Goal: Check status: Check status

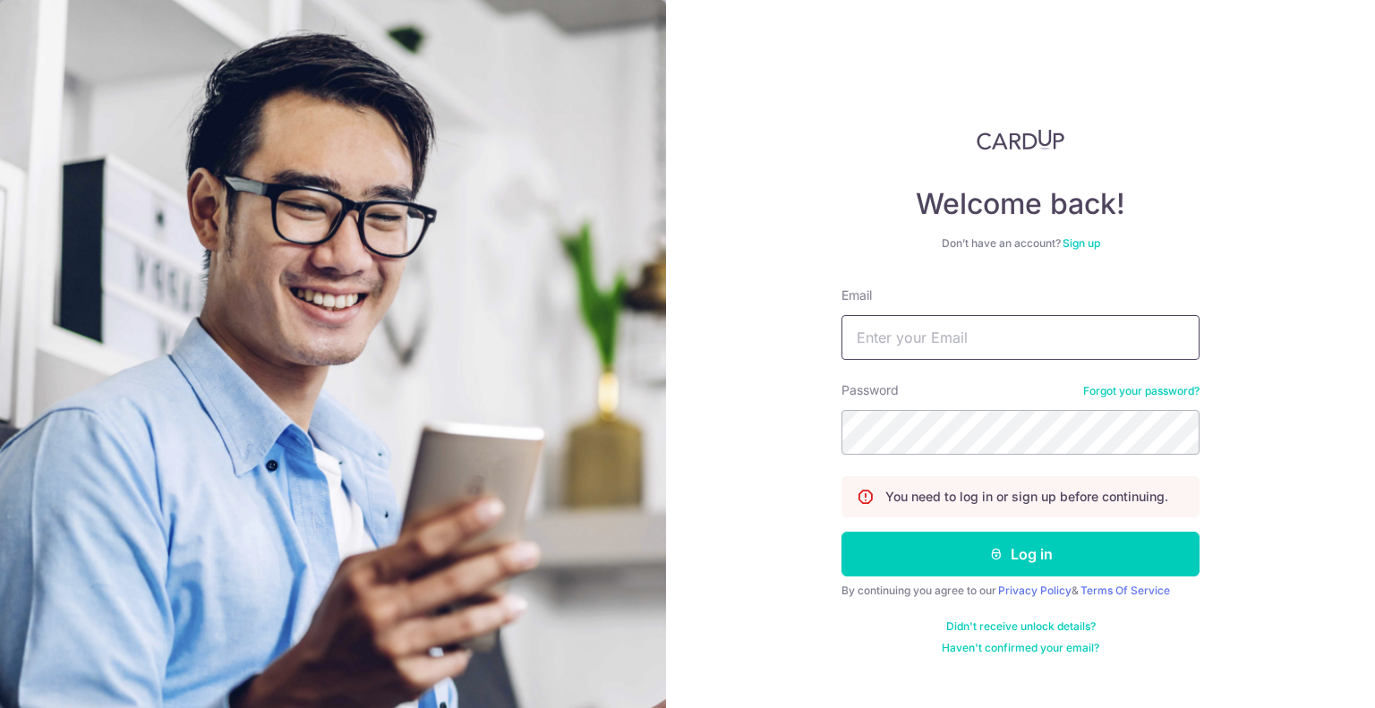
click at [913, 346] on input "Email" at bounding box center [1020, 337] width 358 height 45
type input "[EMAIL_ADDRESS][DOMAIN_NAME]"
click at [841, 532] on button "Log in" at bounding box center [1020, 554] width 358 height 45
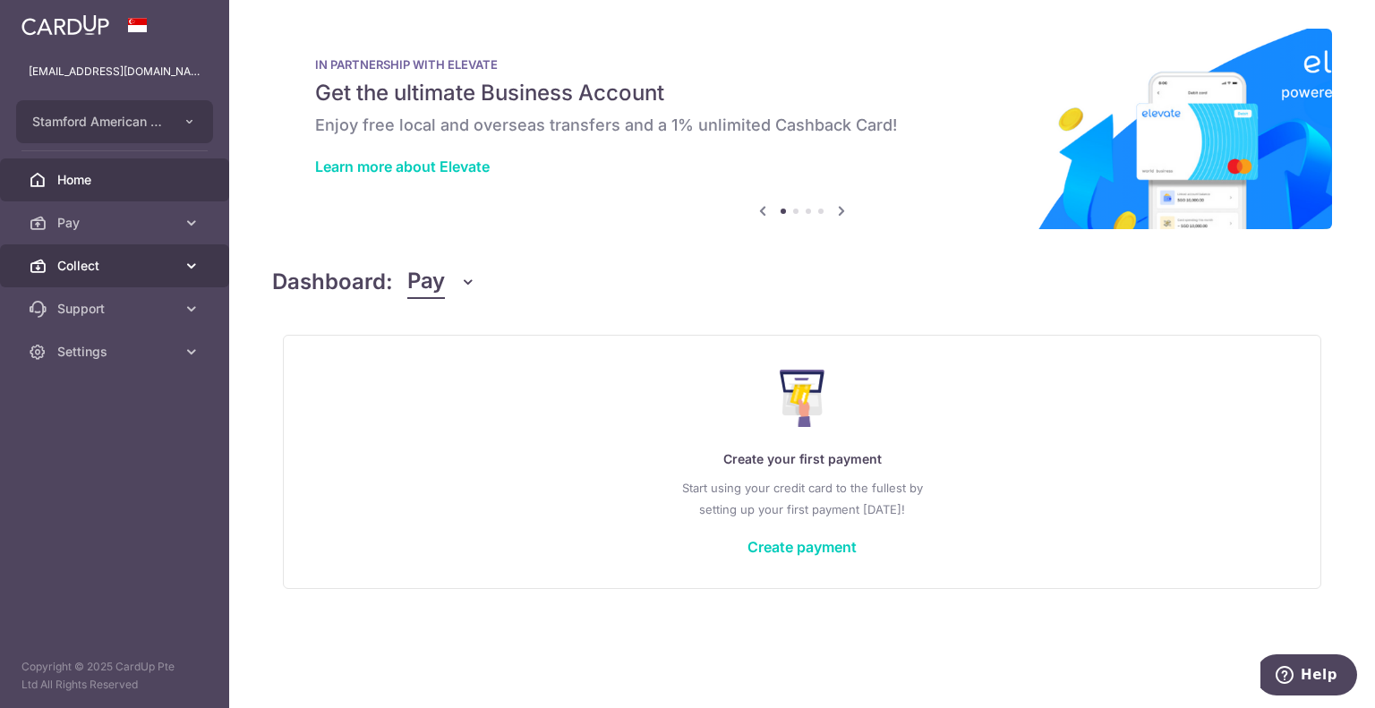
click at [11, 256] on link "Collect" at bounding box center [114, 265] width 229 height 43
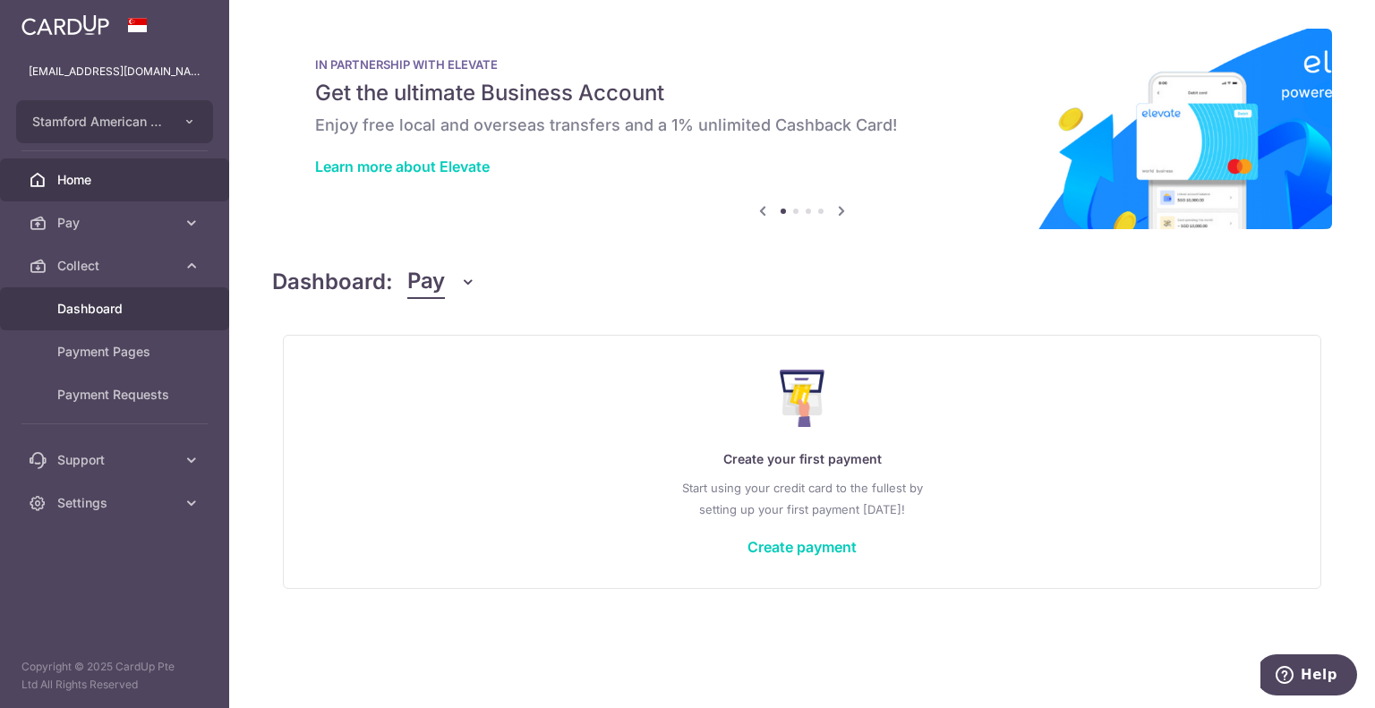
click at [108, 319] on link "Dashboard" at bounding box center [114, 308] width 229 height 43
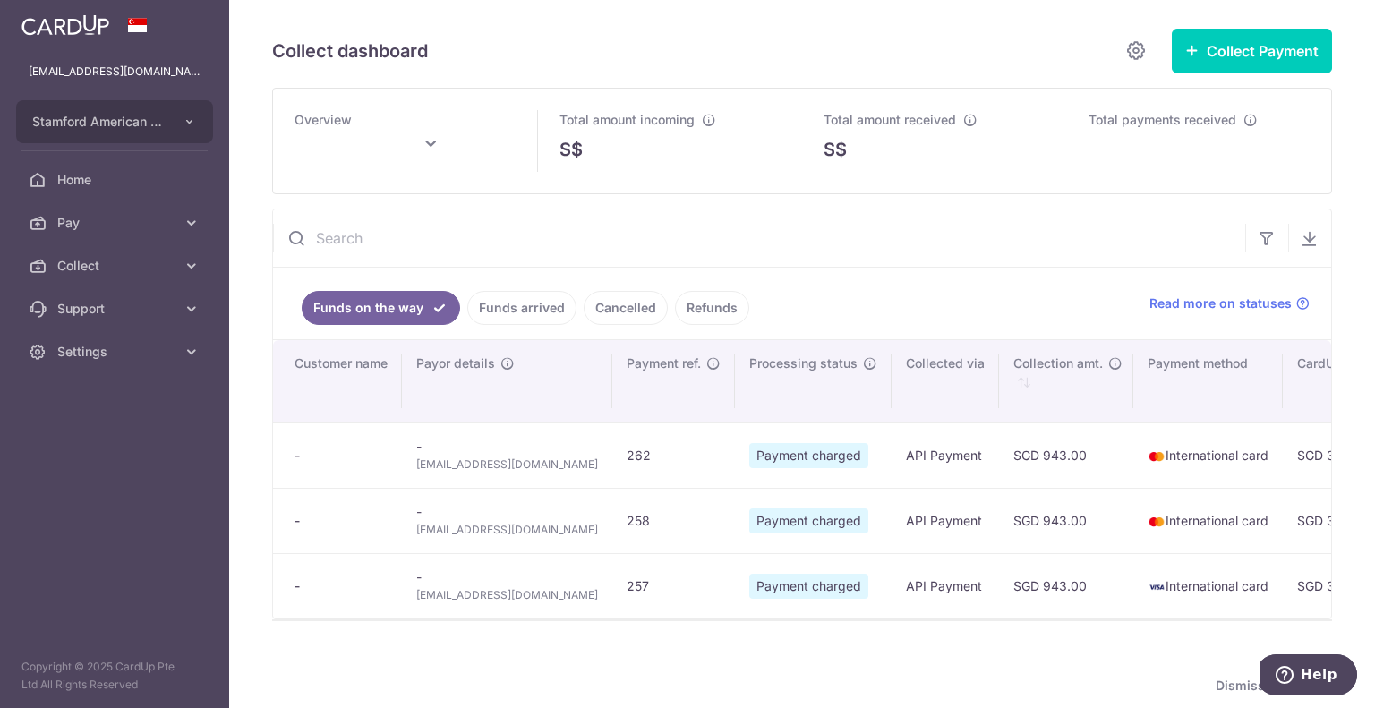
click at [499, 301] on link "Funds arrived" at bounding box center [521, 308] width 109 height 34
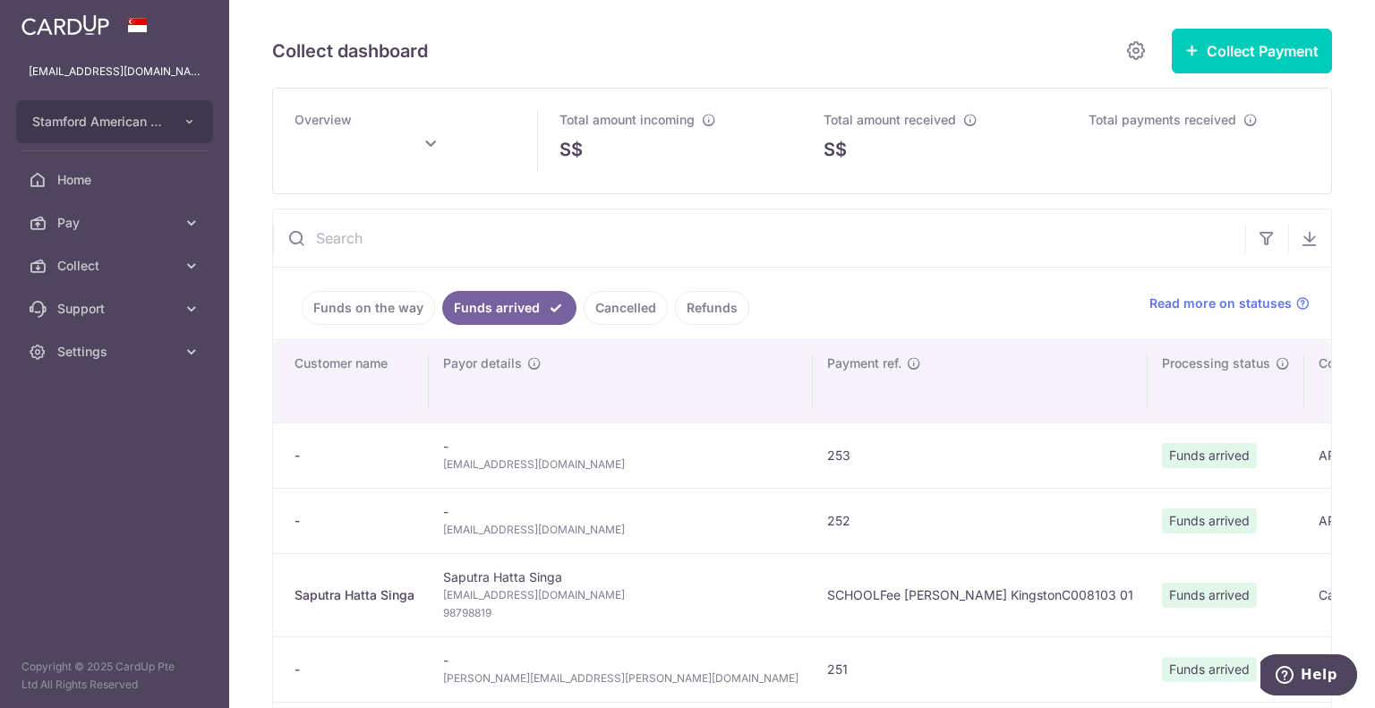
click at [505, 462] on span "mikael.jacob@gmail.com" at bounding box center [620, 465] width 355 height 18
copy tr "mikael.jacob@gmail.com"
type input "August 2025"
